Goal: Task Accomplishment & Management: Complete application form

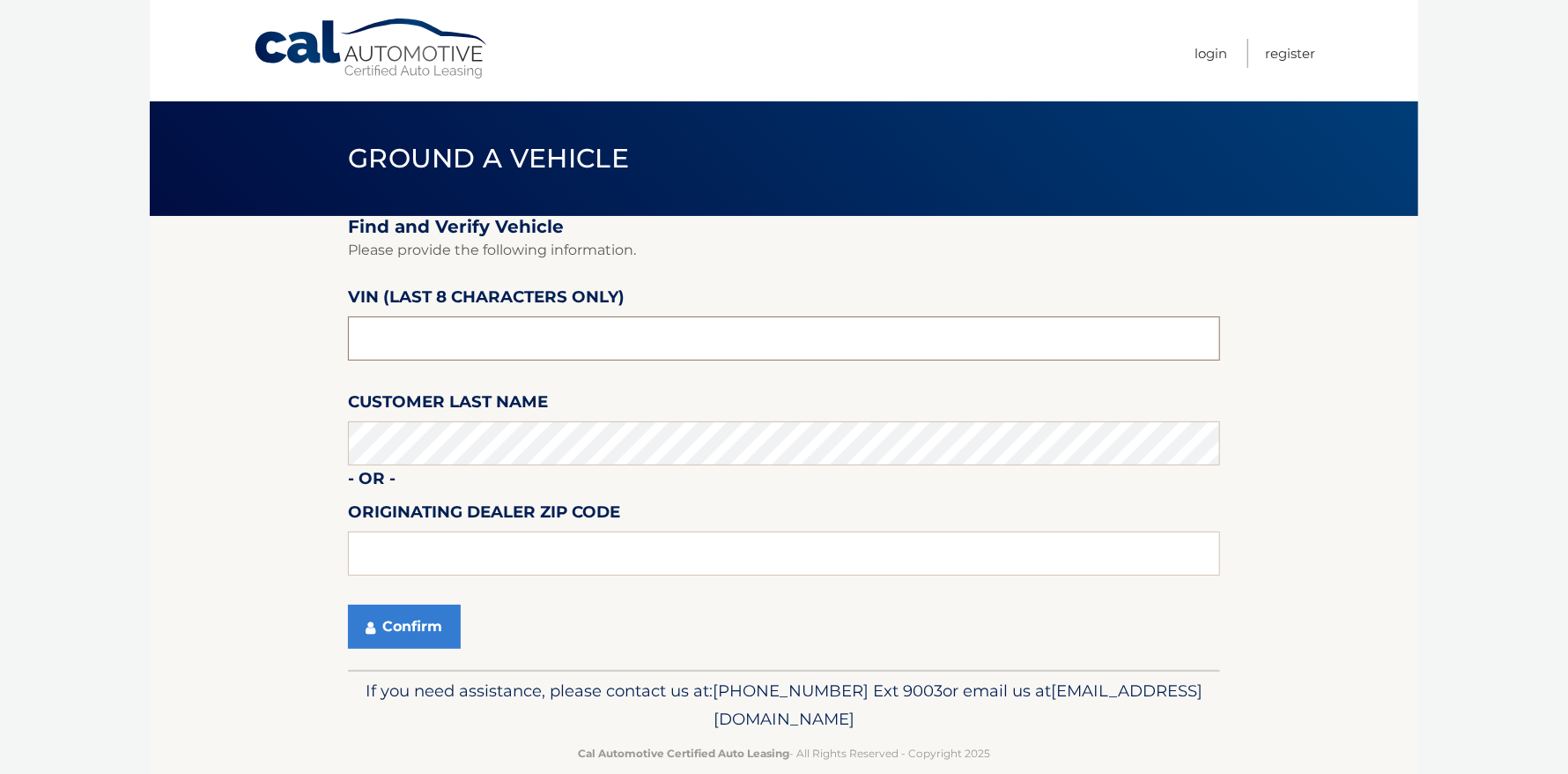
click at [545, 336] on input "text" at bounding box center [784, 338] width 872 height 44
type input "NH606234"
click at [415, 551] on input "text" at bounding box center [784, 554] width 872 height 44
type input "11763"
click at [415, 620] on button "Confirm" at bounding box center [404, 626] width 113 height 44
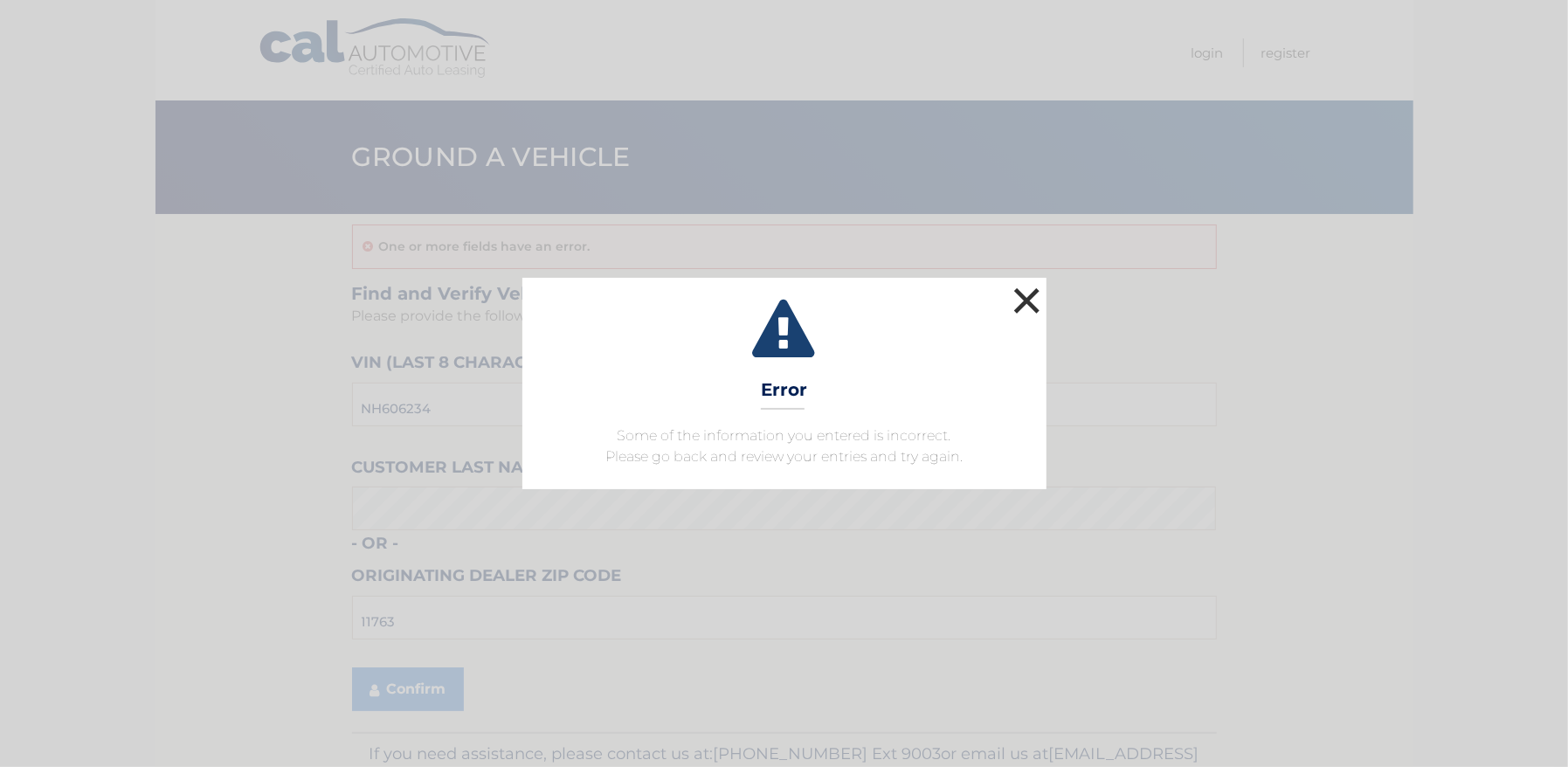
click at [1019, 300] on button "×" at bounding box center [1027, 300] width 35 height 35
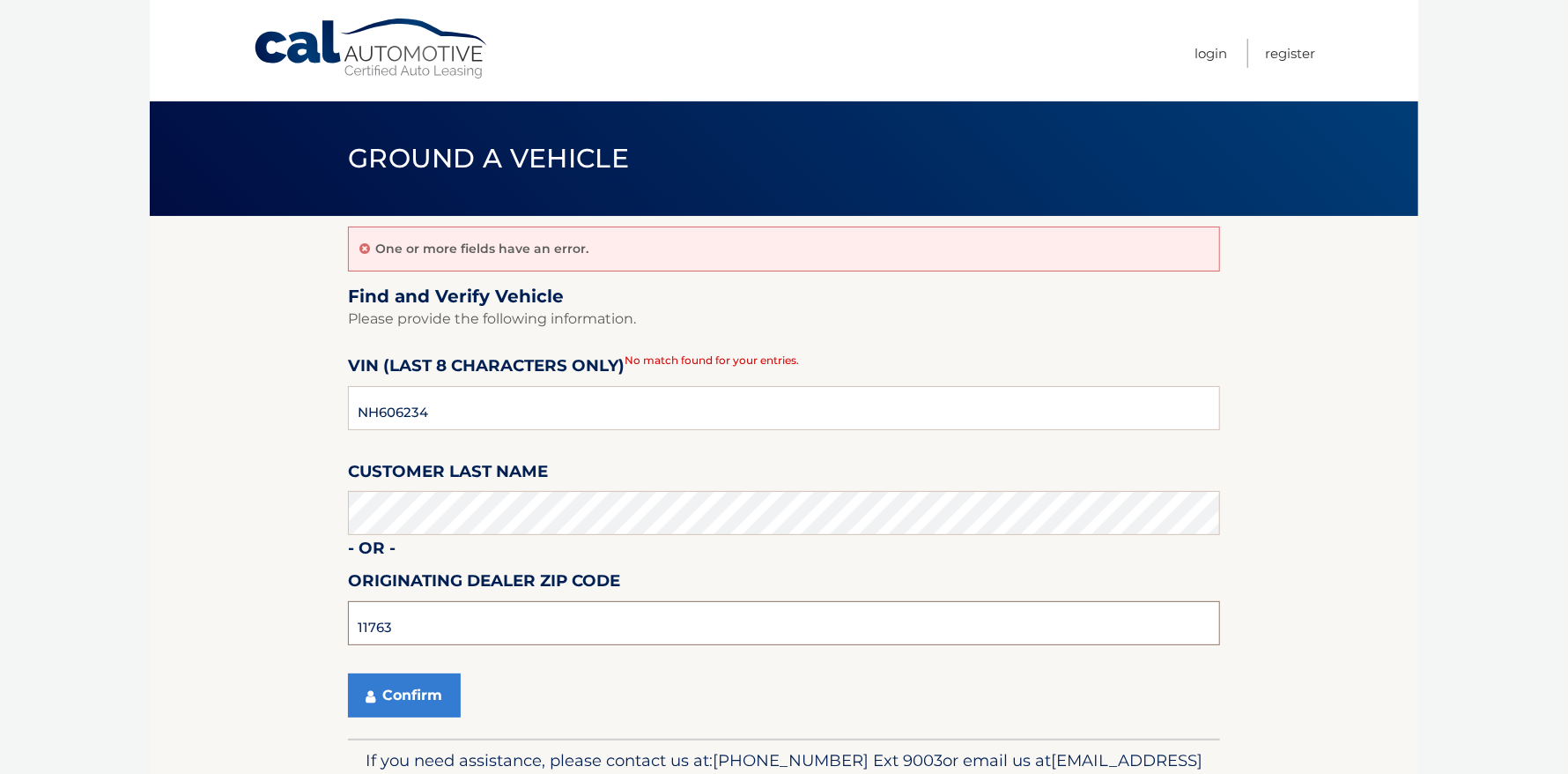
drag, startPoint x: 449, startPoint y: 626, endPoint x: 290, endPoint y: 617, distance: 159.3
click at [290, 617] on section "One or more fields have an error. Find and Verify Vehicle Please provide the fo…" at bounding box center [784, 477] width 1268 height 523
drag, startPoint x: 453, startPoint y: 410, endPoint x: 244, endPoint y: 383, distance: 210.7
click at [247, 384] on section "One or more fields have an error. Find and Verify Vehicle Please provide the fo…" at bounding box center [784, 477] width 1268 height 523
click at [427, 695] on button "Confirm" at bounding box center [404, 695] width 113 height 44
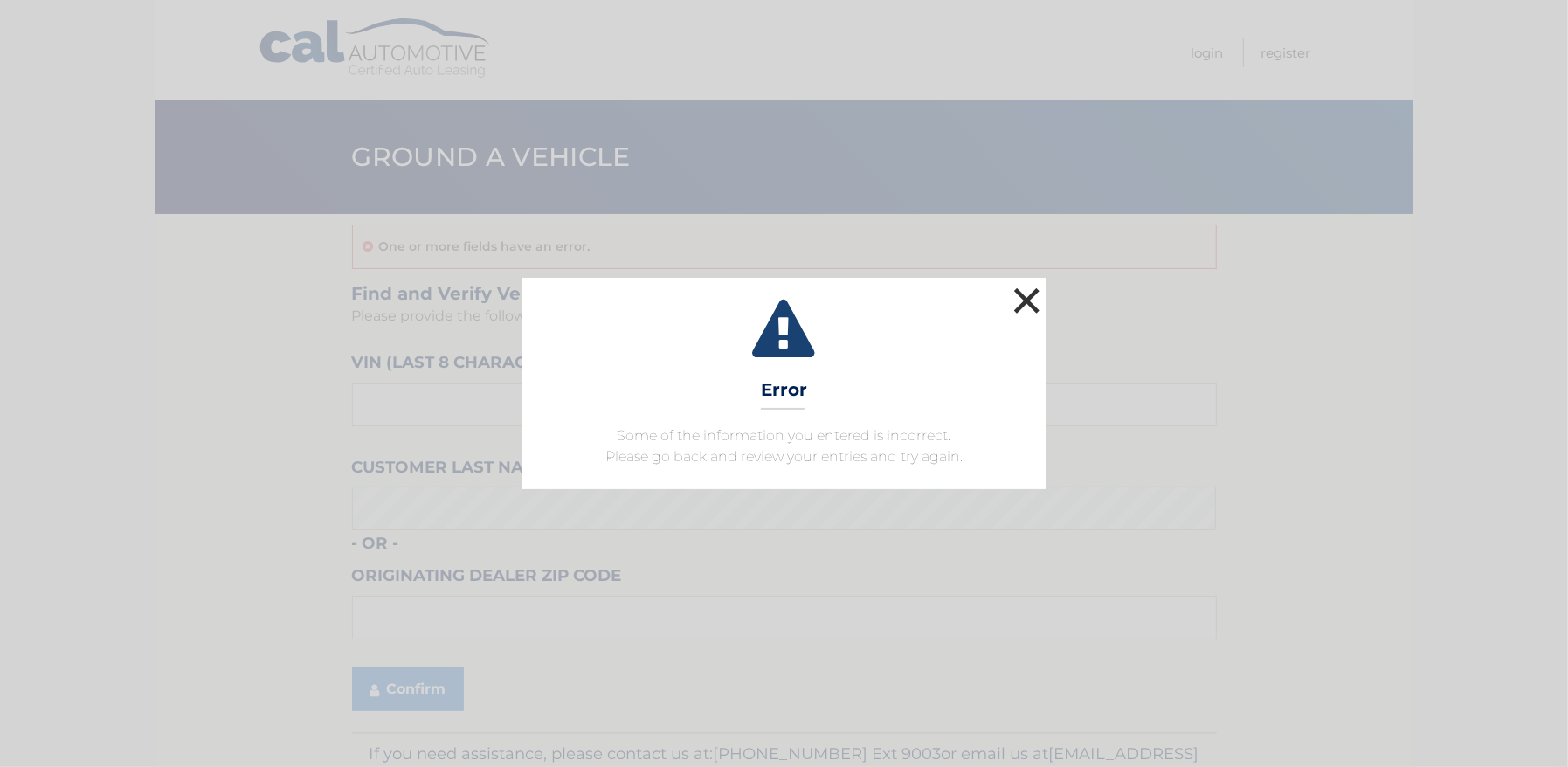
click at [1025, 305] on button "×" at bounding box center [1027, 300] width 35 height 35
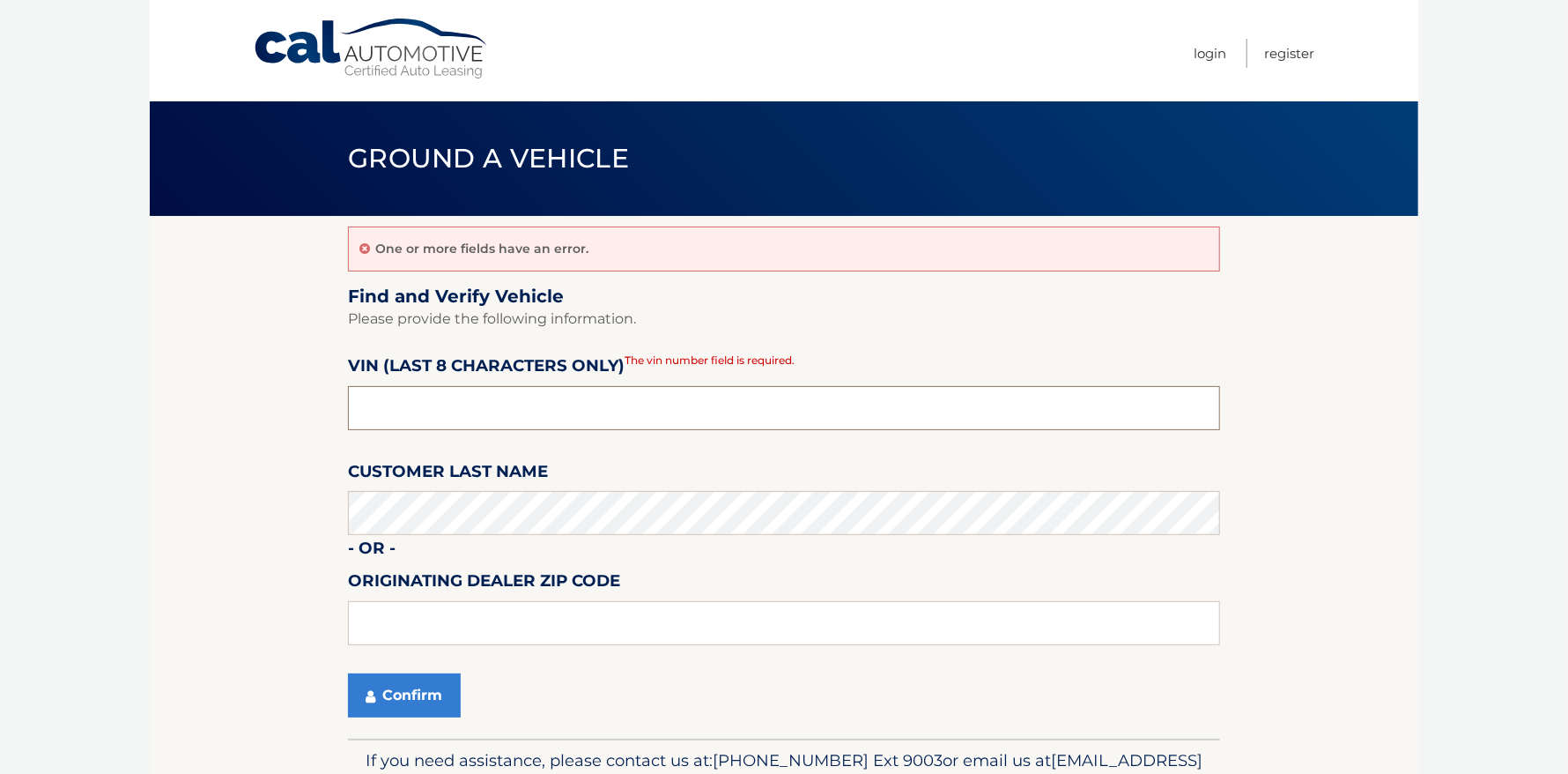
click at [423, 402] on input "text" at bounding box center [784, 408] width 872 height 44
type input "NH606234"
click at [412, 686] on button "Confirm" at bounding box center [404, 695] width 113 height 44
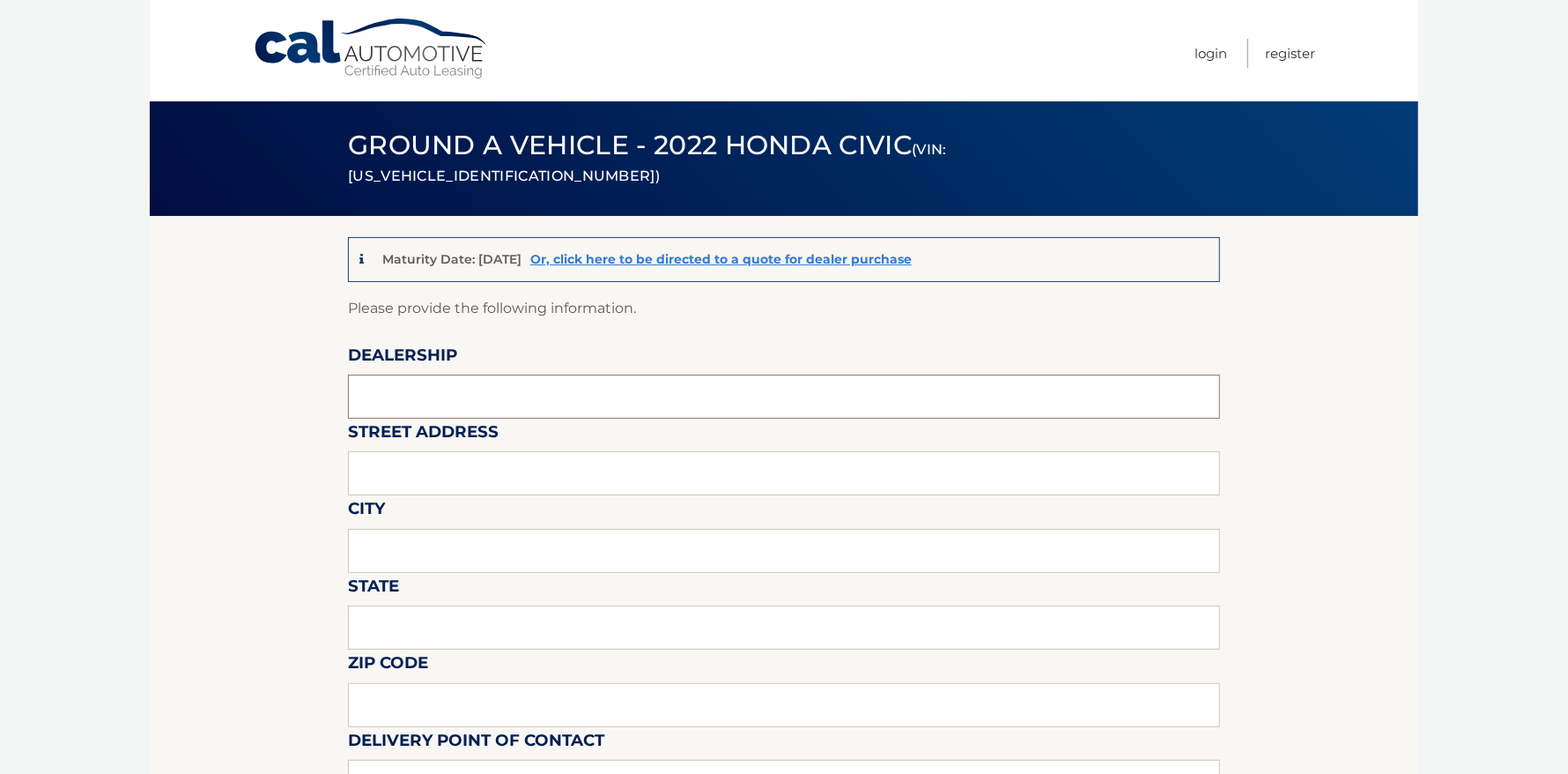
click at [383, 384] on input "text" at bounding box center [784, 396] width 872 height 44
type input "Brown's Automotive"
click at [465, 462] on input "text" at bounding box center [784, 473] width 872 height 44
type input "1900 New York 112, Medford, NY, USA"
type input "Medford"
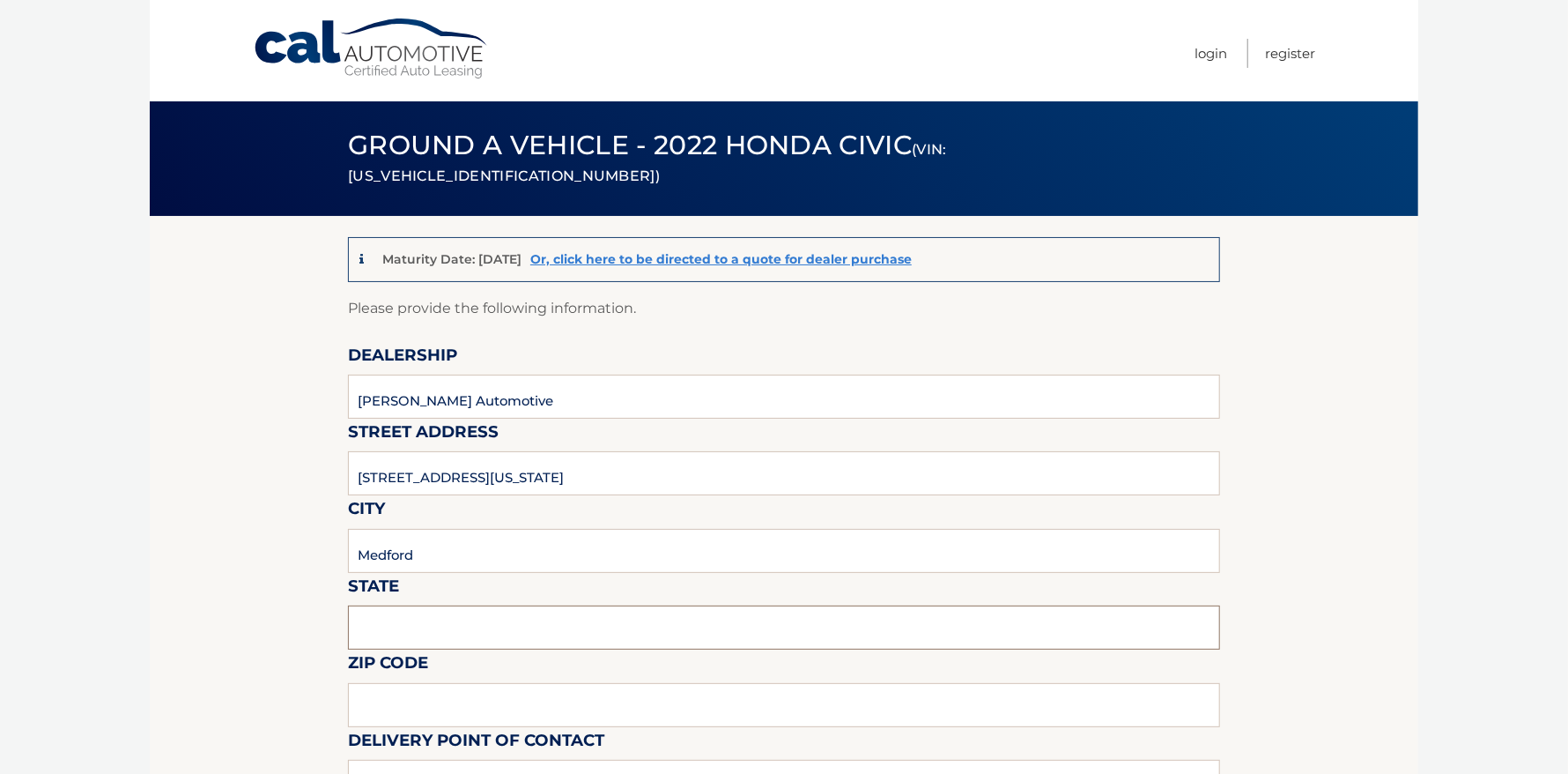
type input "NY"
type input "11763"
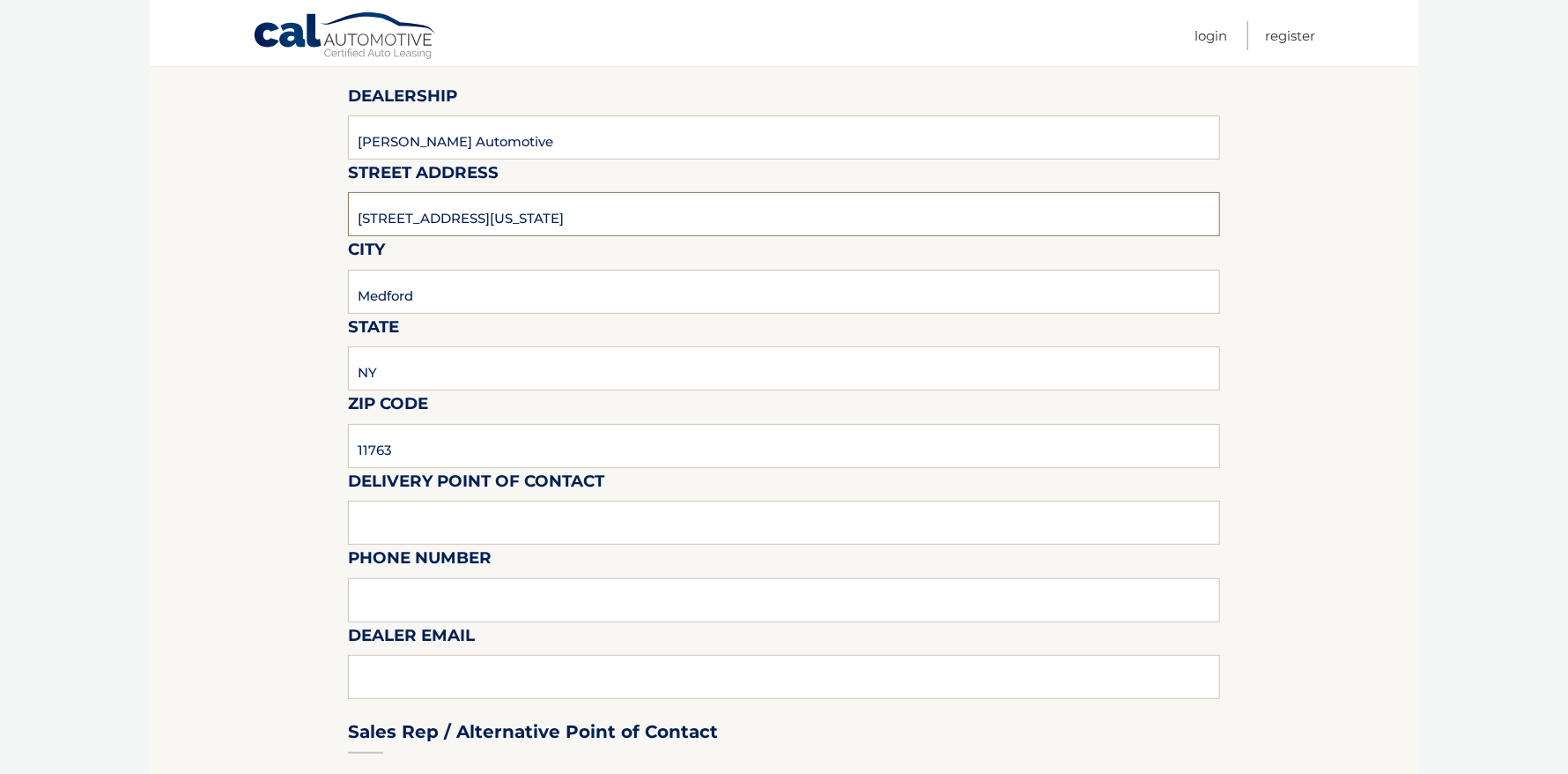
scroll to position [351, 0]
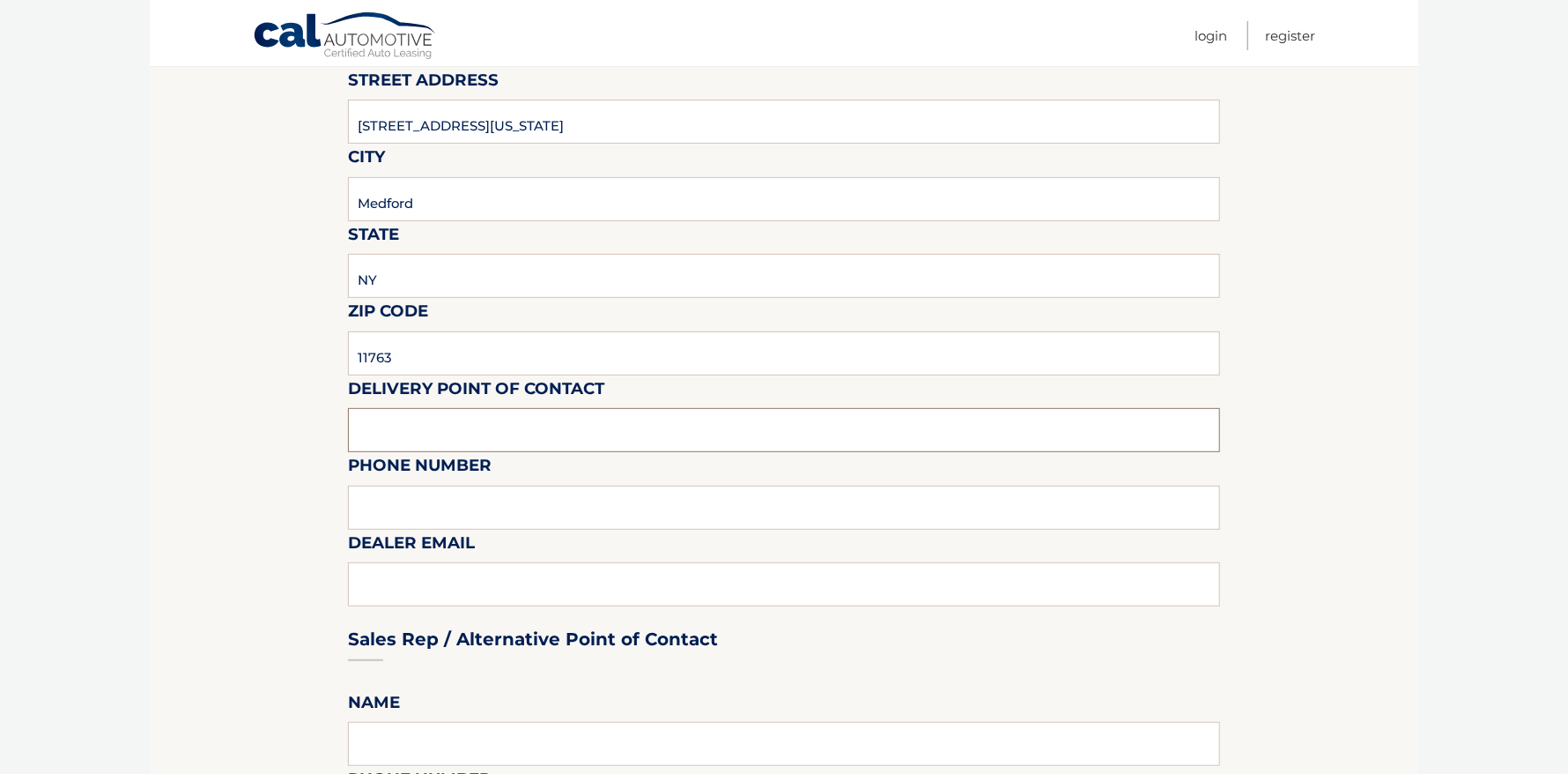
click at [444, 426] on input "text" at bounding box center [784, 430] width 872 height 44
type input "krystin burke"
drag, startPoint x: 491, startPoint y: 516, endPoint x: 285, endPoint y: 446, distance: 217.6
type input "631-730-5858"
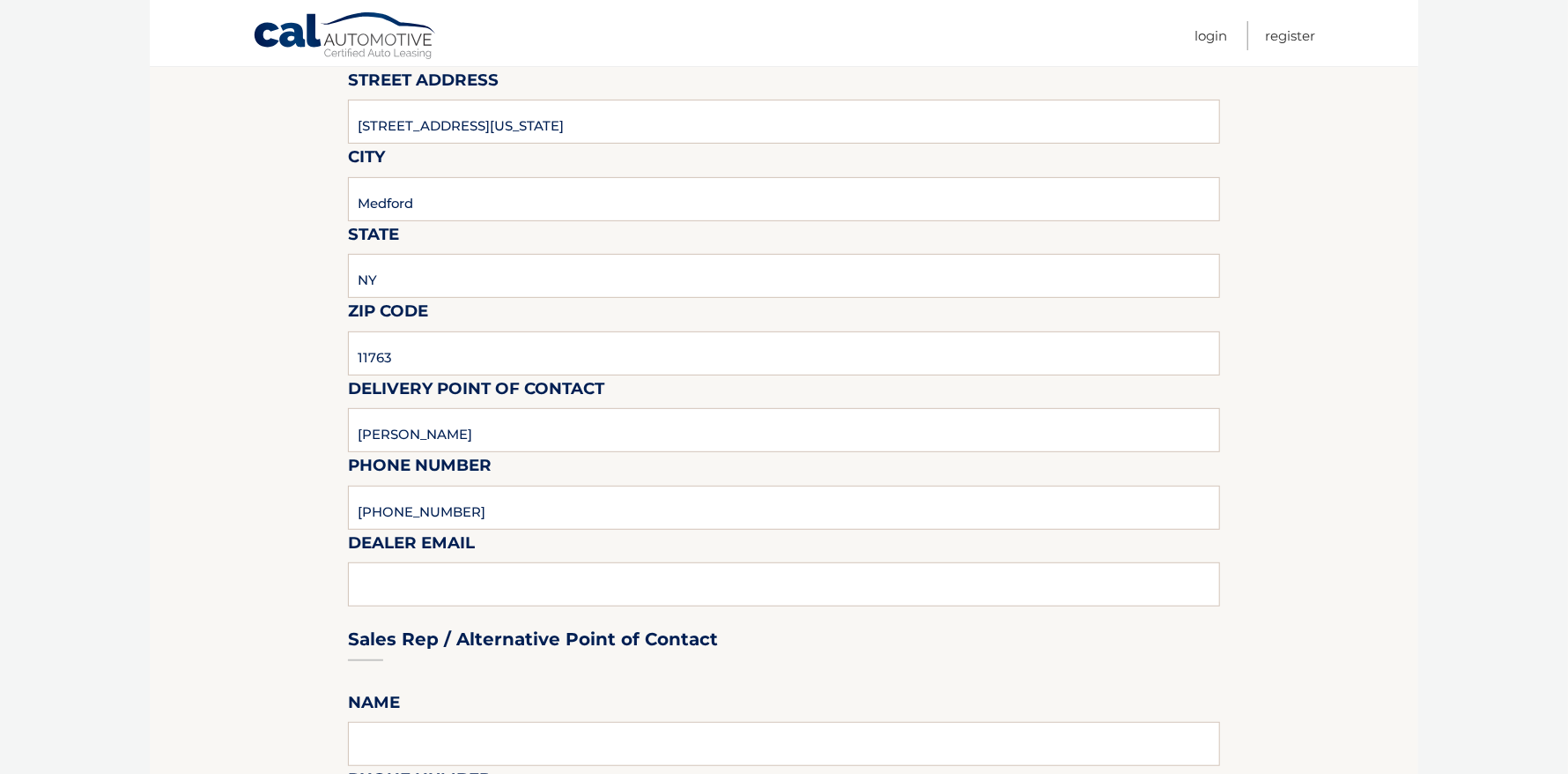
click at [601, 573] on div "Sales Rep / Alternative Point of Contact" at bounding box center [784, 606] width 872 height 124
drag, startPoint x: 538, startPoint y: 565, endPoint x: 455, endPoint y: 608, distance: 93.5
click at [537, 566] on div "Sales Rep / Alternative Point of Contact" at bounding box center [784, 606] width 872 height 124
click at [440, 577] on div "Sales Rep / Alternative Point of Contact" at bounding box center [784, 606] width 872 height 124
click at [433, 575] on div "Sales Rep / Alternative Point of Contact" at bounding box center [784, 606] width 872 height 124
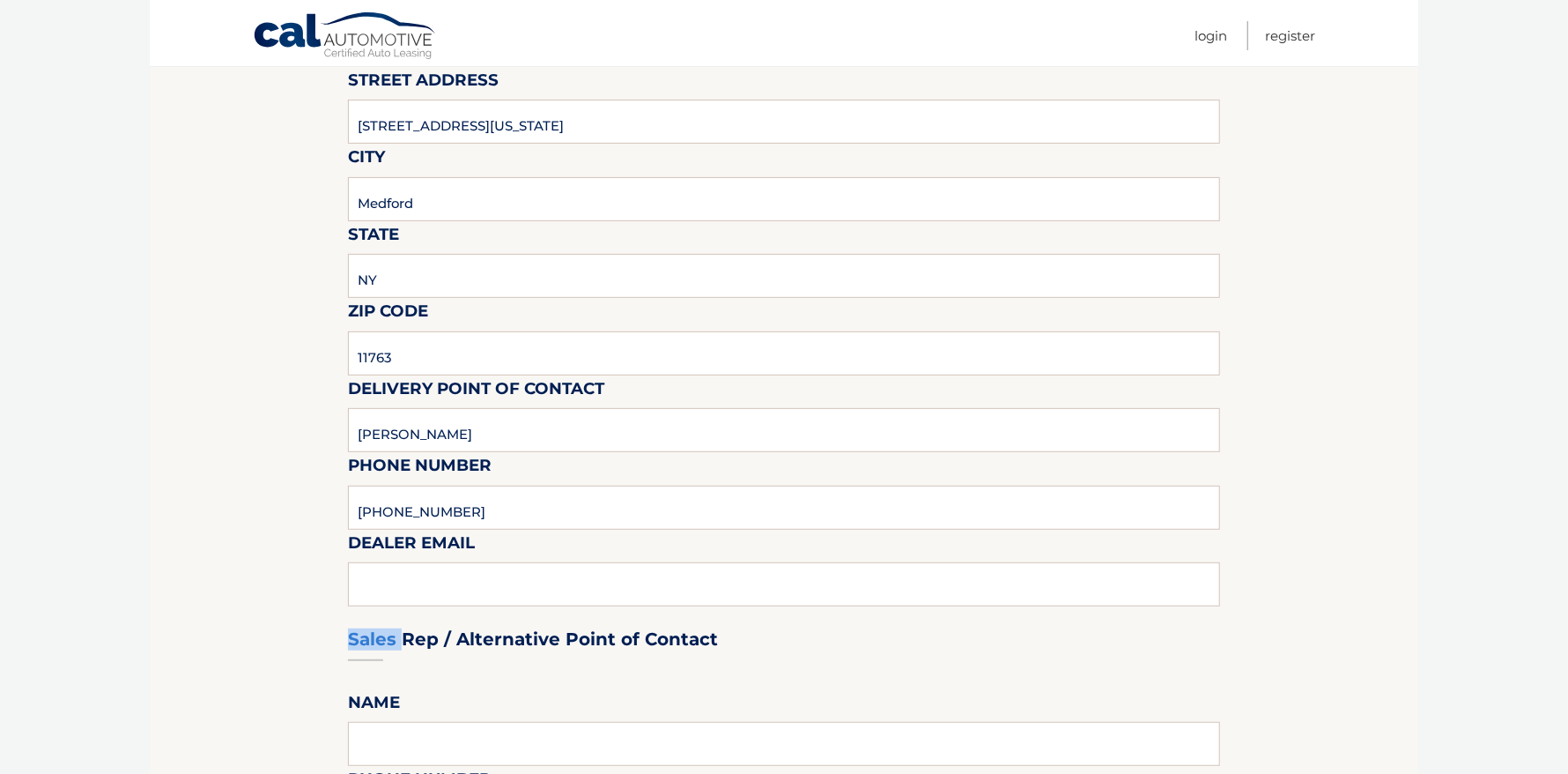
click at [433, 575] on div "Sales Rep / Alternative Point of Contact" at bounding box center [784, 606] width 872 height 124
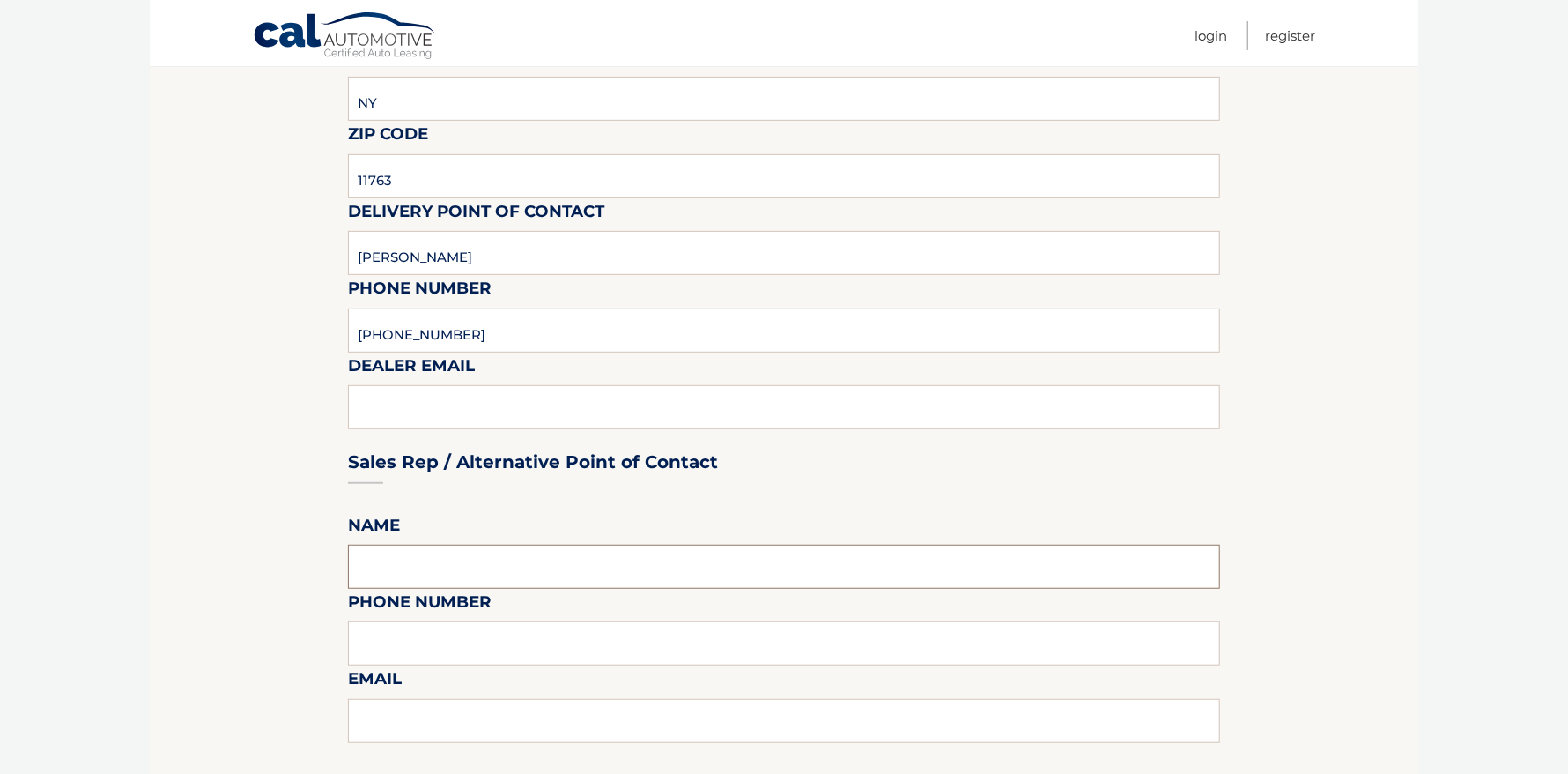
click at [427, 585] on input "text" at bounding box center [784, 566] width 872 height 44
type input "krystin burke"
drag, startPoint x: 490, startPoint y: 640, endPoint x: 171, endPoint y: 620, distance: 319.6
click at [171, 620] on section "Maturity Date: 01/15/2026 Or, click here to be directed to a quote for dealer p…" at bounding box center [784, 652] width 1268 height 1930
type input "6317305858"
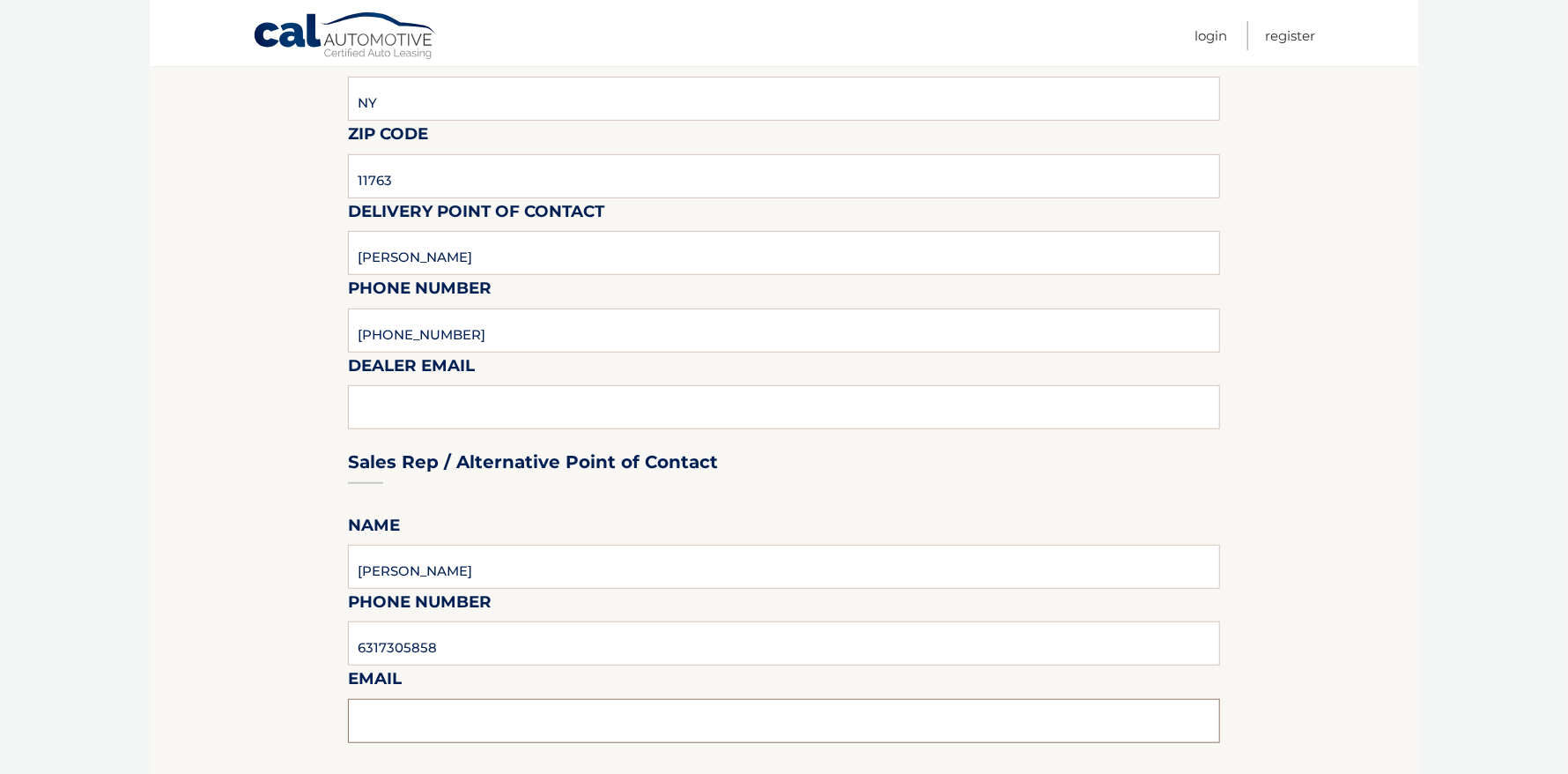
click at [450, 728] on input "text" at bounding box center [784, 720] width 872 height 44
type input "kburke@brownsjeep.com"
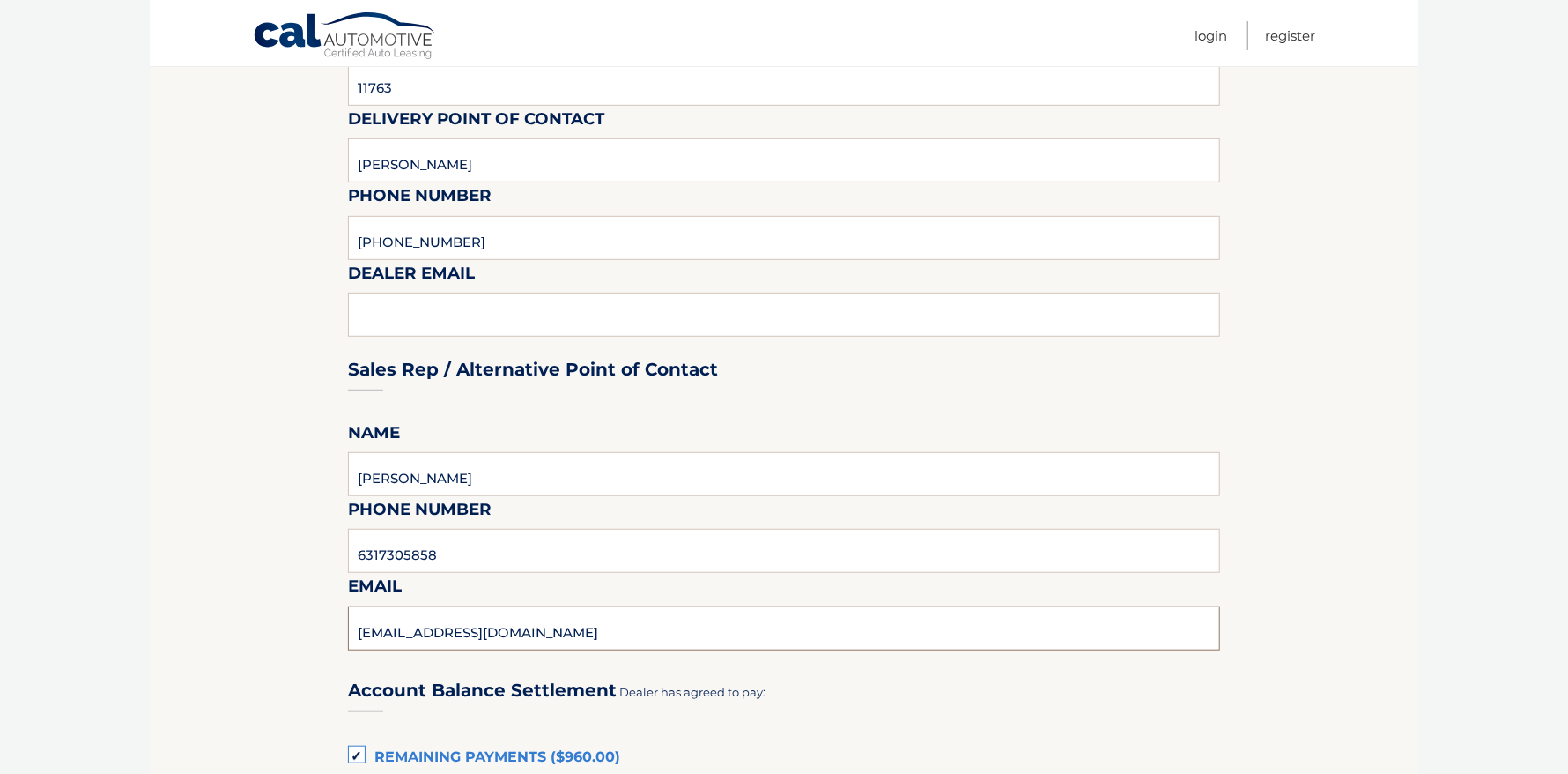
scroll to position [969, 0]
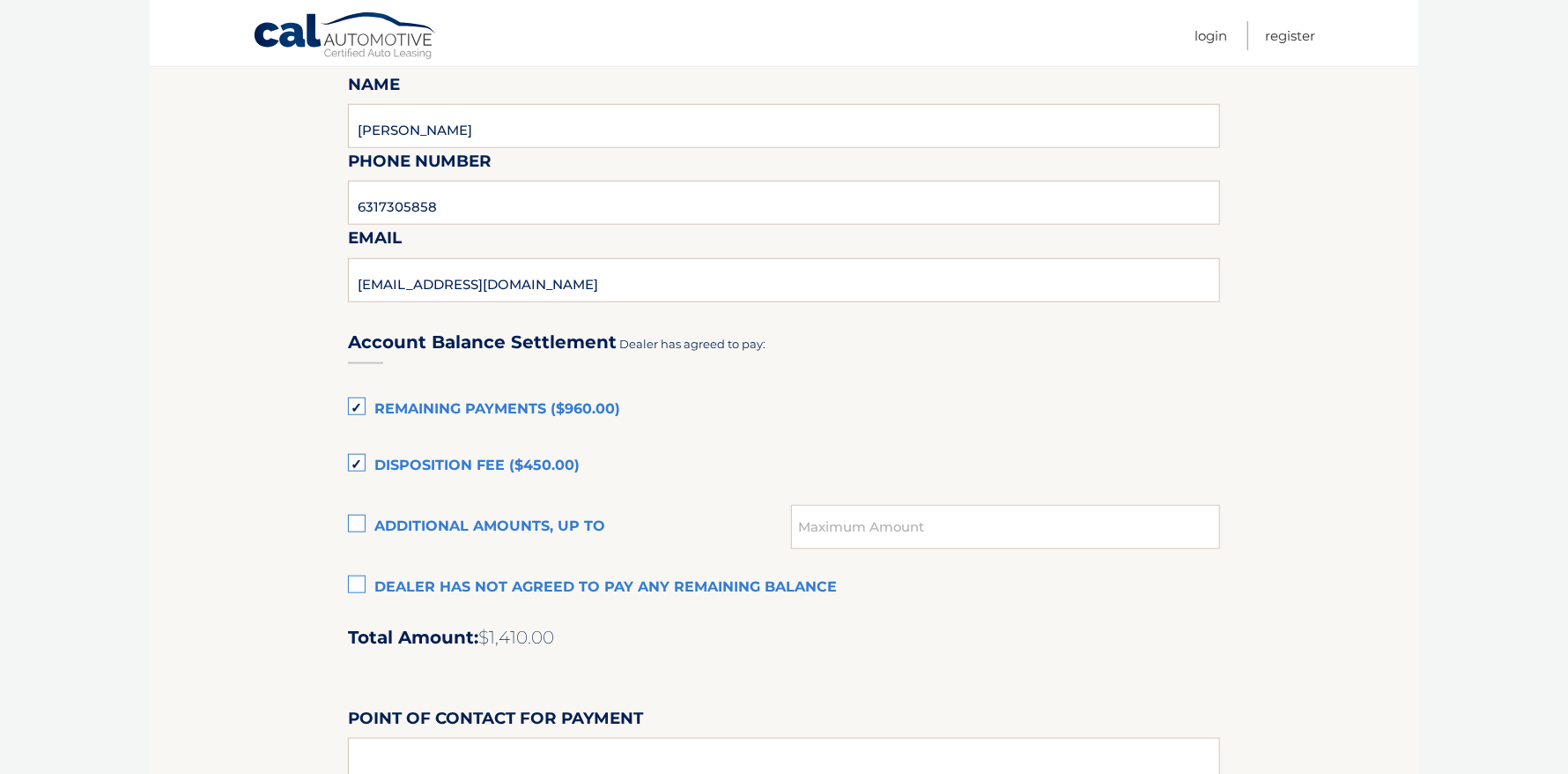
click at [357, 405] on label "Remaining Payments ($960.00)" at bounding box center [784, 410] width 872 height 36
click at [0, 0] on input "Remaining Payments ($960.00)" at bounding box center [0, 0] width 0 height 0
click at [354, 457] on label "Disposition Fee ($450.00)" at bounding box center [784, 466] width 872 height 36
click at [0, 0] on input "Disposition Fee ($450.00)" at bounding box center [0, 0] width 0 height 0
click at [352, 581] on label "Dealer has not agreed to pay any remaining balance" at bounding box center [784, 587] width 872 height 36
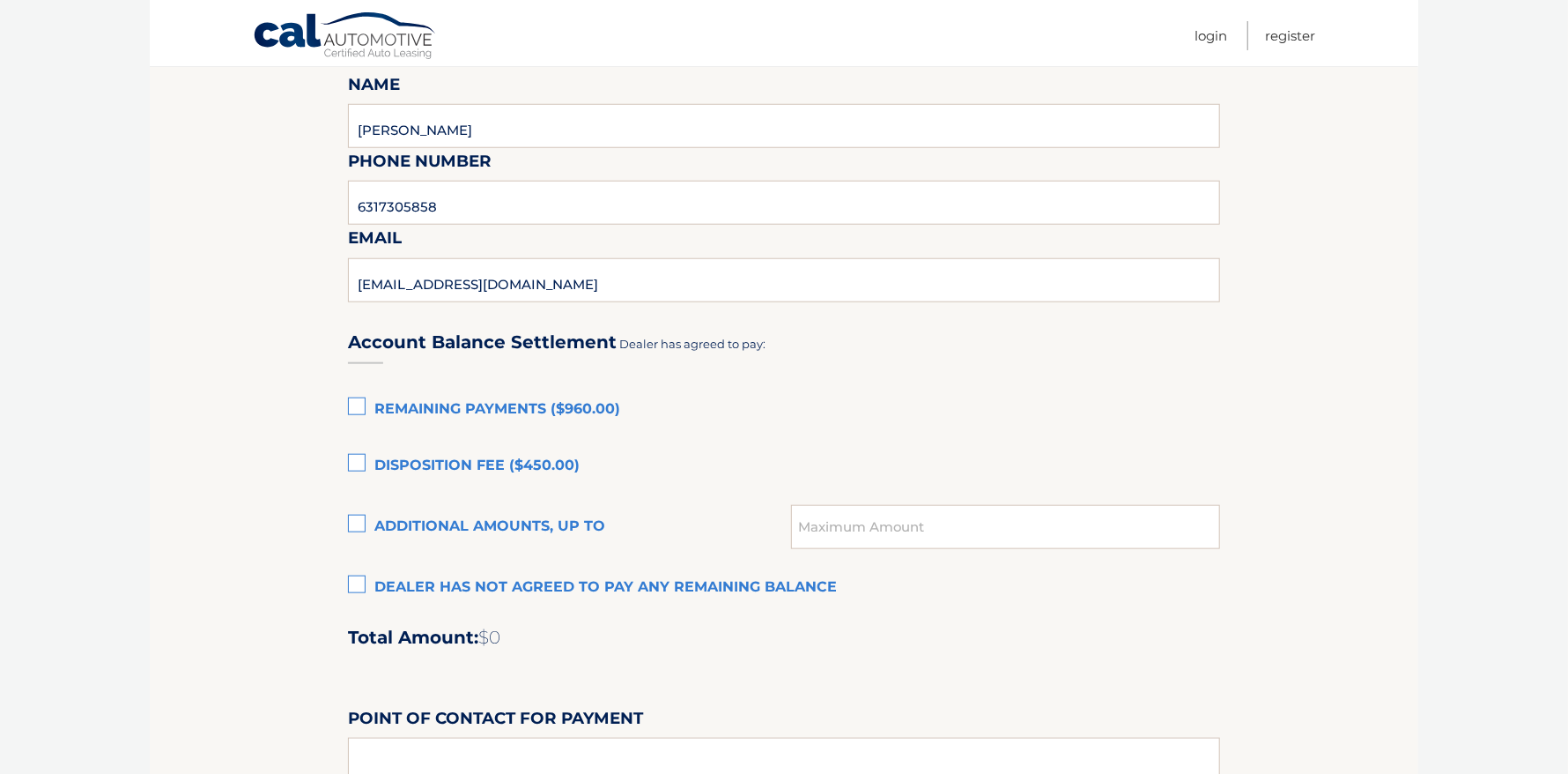
click at [0, 0] on input "Dealer has not agreed to pay any remaining balance" at bounding box center [0, 0] width 0 height 0
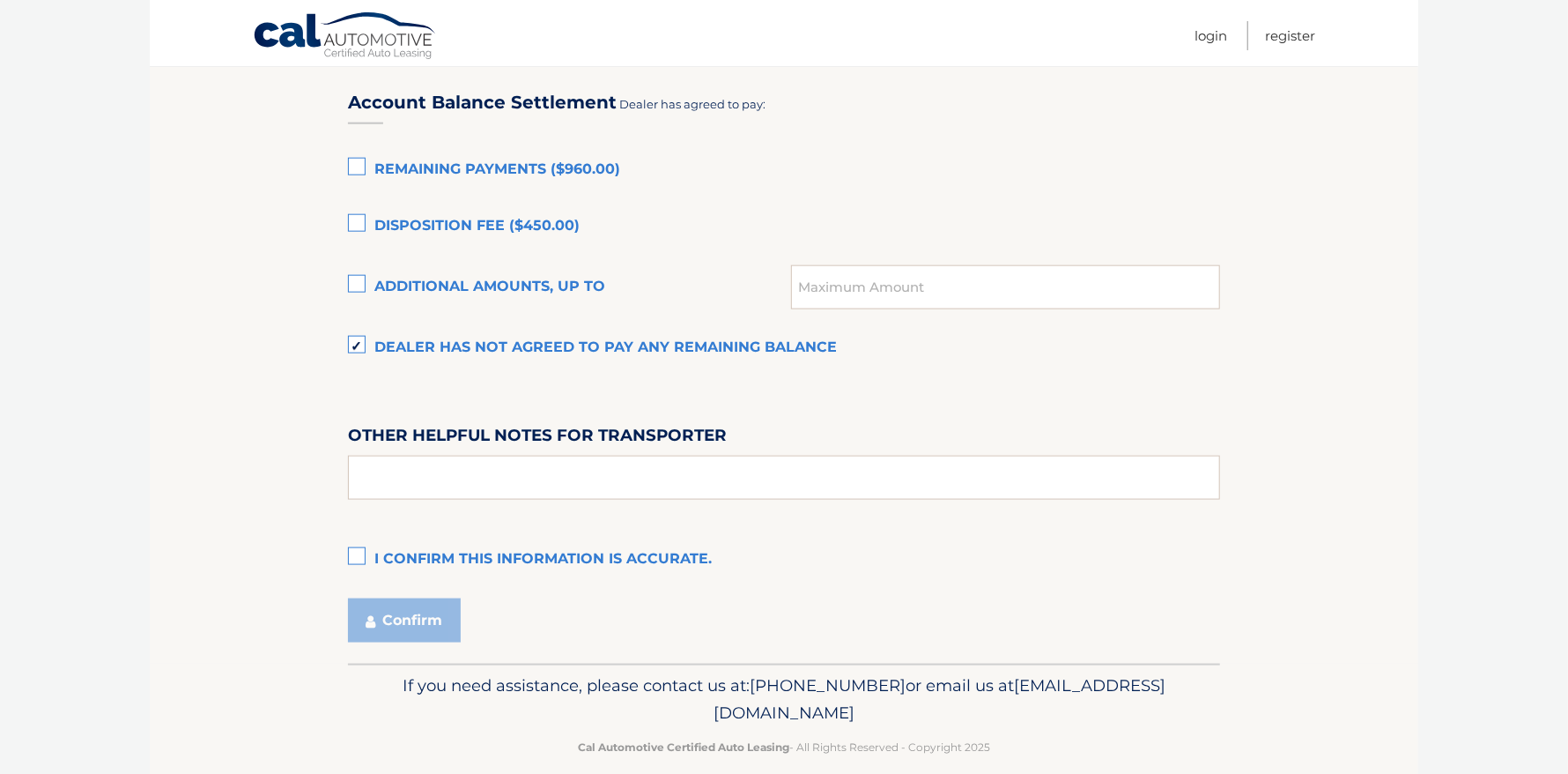
scroll to position [1232, 0]
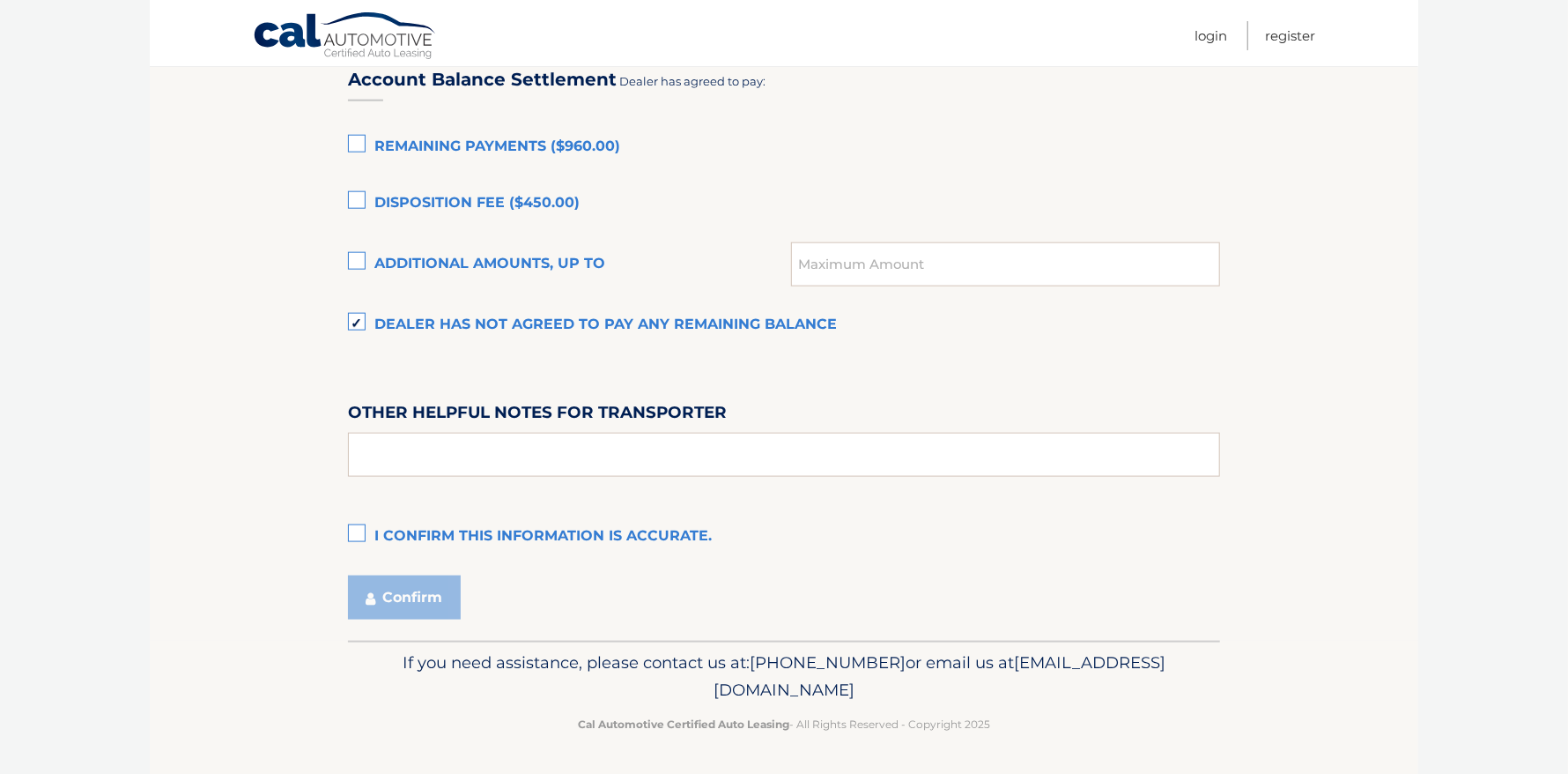
click at [353, 528] on label "I confirm this information is accurate." at bounding box center [784, 536] width 872 height 36
click at [0, 0] on input "I confirm this information is accurate." at bounding box center [0, 0] width 0 height 0
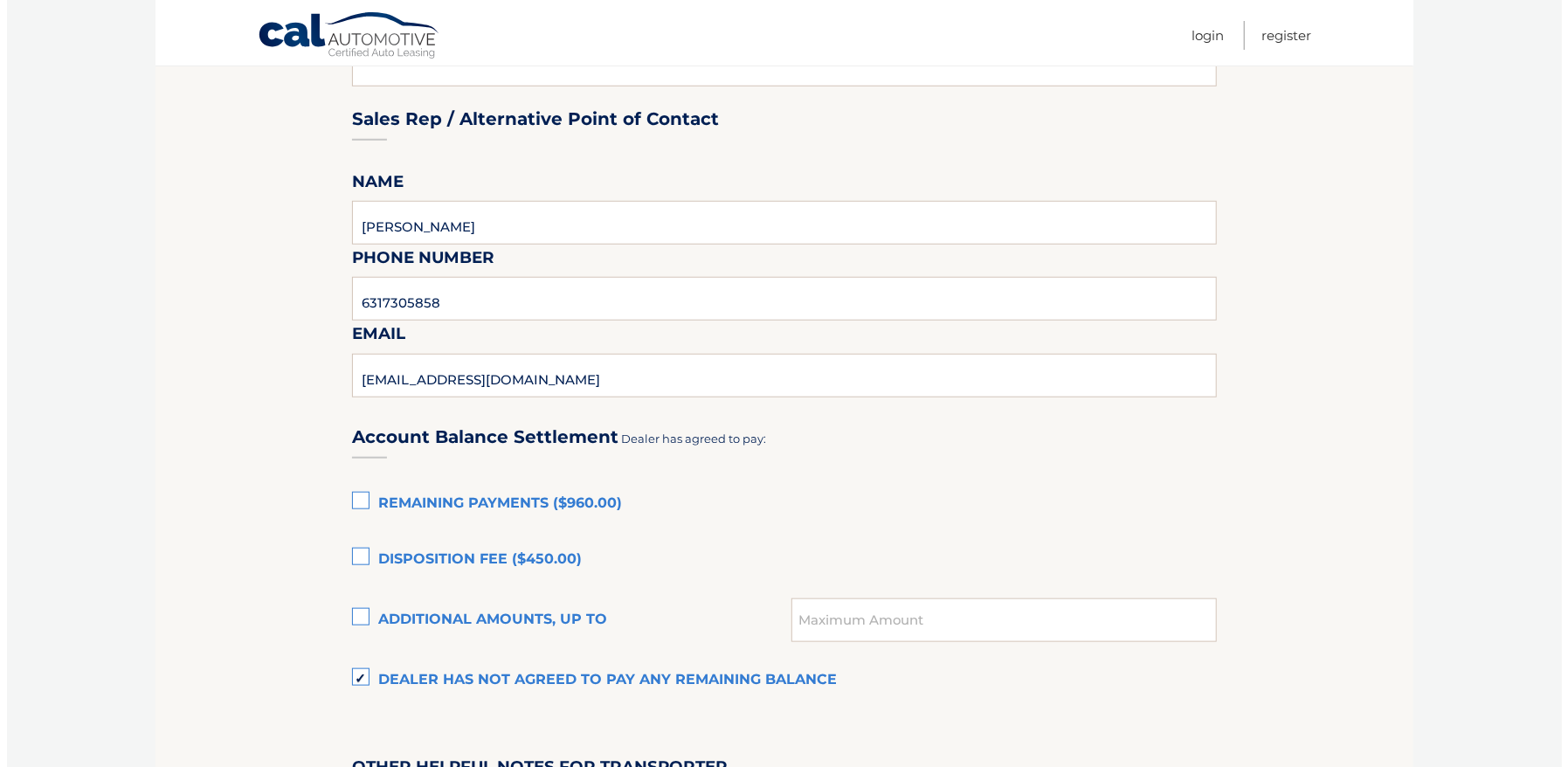
scroll to position [1134, 0]
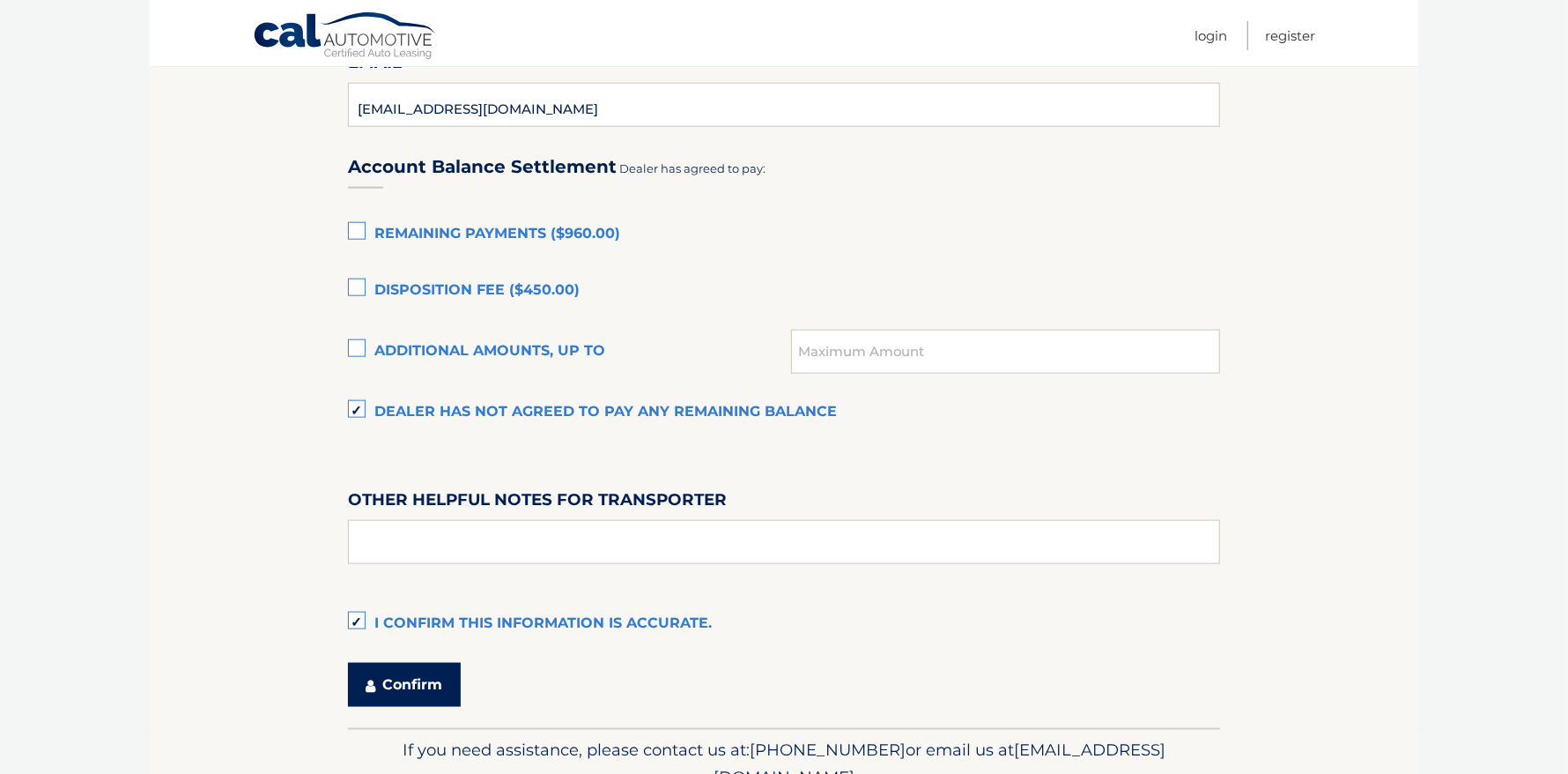
click at [415, 671] on button "Confirm" at bounding box center [404, 685] width 113 height 44
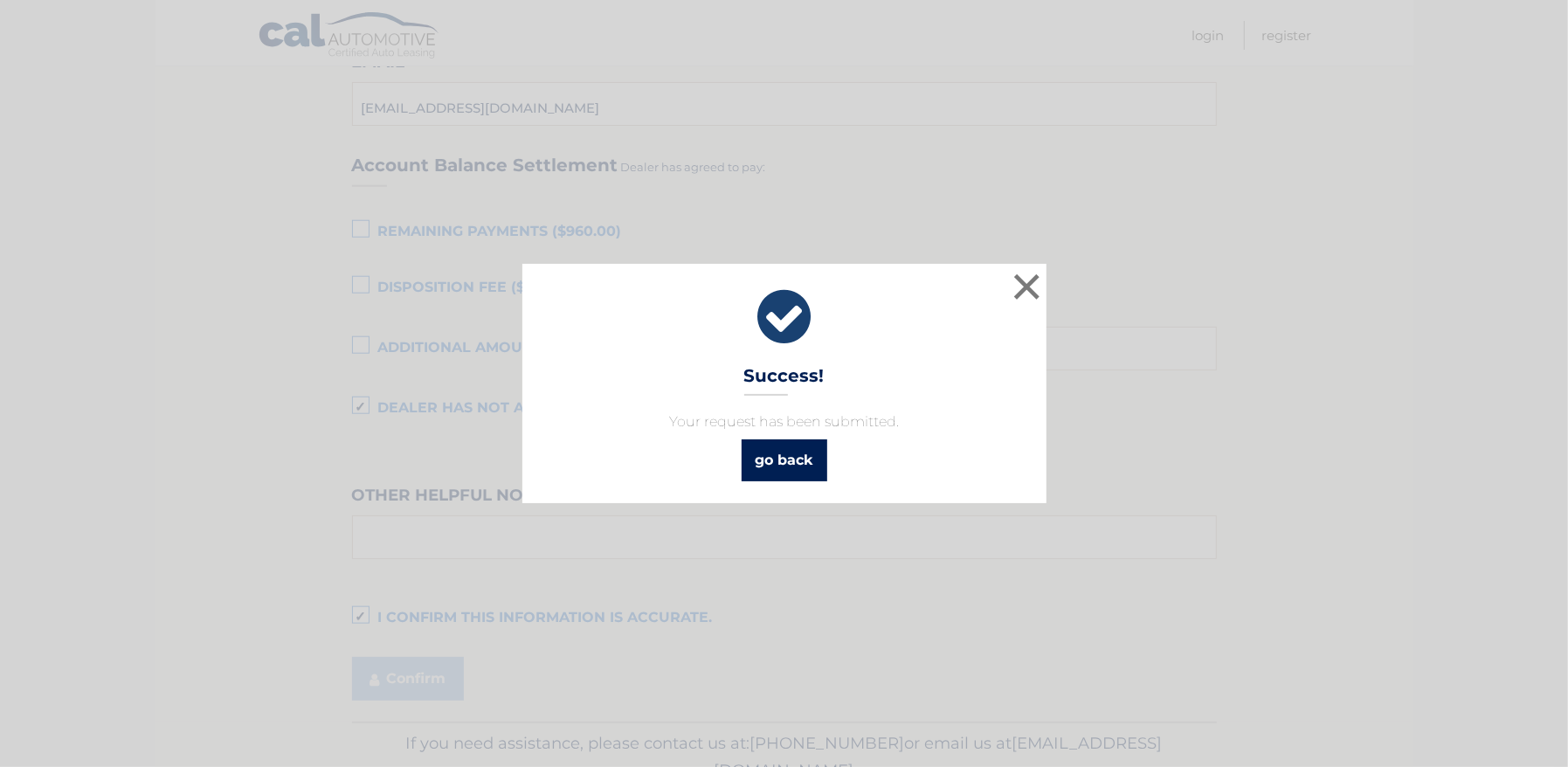
click at [785, 458] on link "go back" at bounding box center [784, 460] width 86 height 42
